Goal: Find specific page/section: Find specific page/section

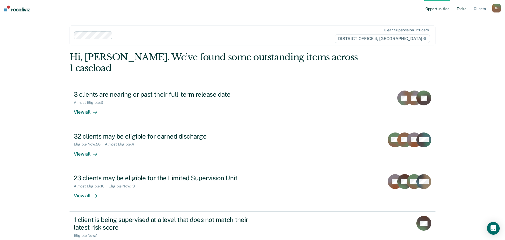
click at [463, 10] on link "Tasks" at bounding box center [462, 8] width 12 height 17
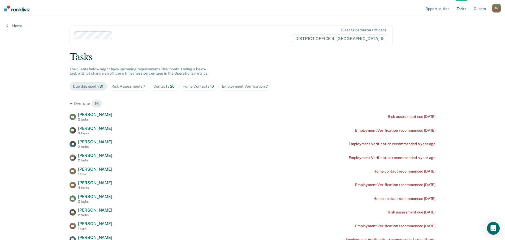
click at [159, 87] on div "Contacts 26" at bounding box center [163, 86] width 21 height 5
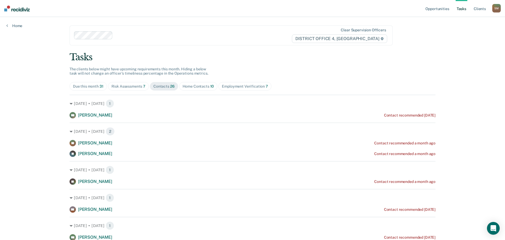
click at [127, 85] on div "Risk Assessments 7" at bounding box center [129, 86] width 34 height 5
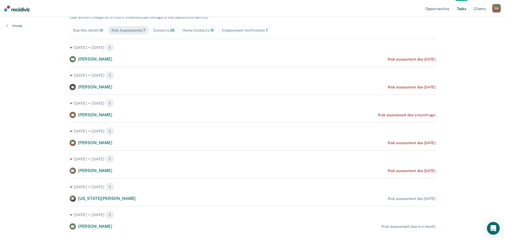
scroll to position [67, 0]
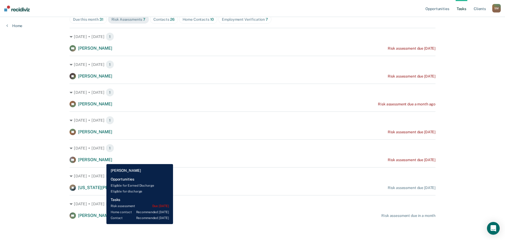
click at [102, 160] on span "[PERSON_NAME]" at bounding box center [95, 159] width 34 height 5
